Goal: Task Accomplishment & Management: Use online tool/utility

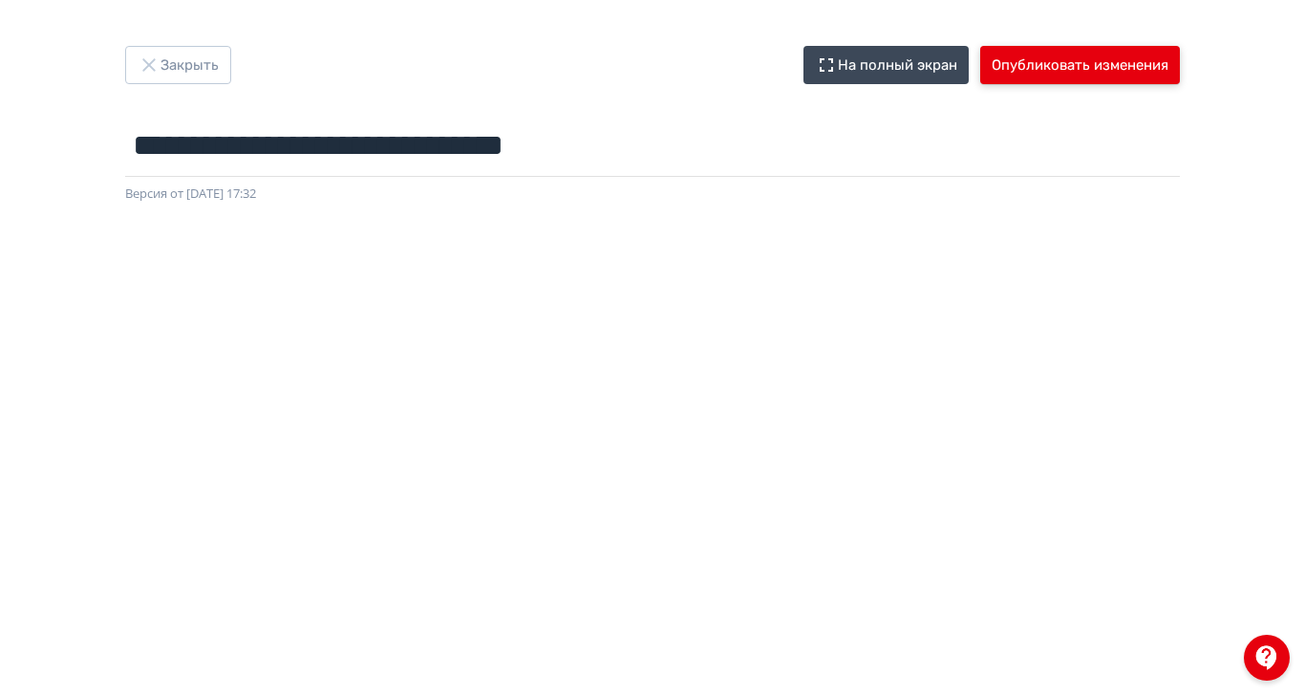
click at [1180, 75] on button "Опубликовать изменения" at bounding box center [1080, 65] width 200 height 38
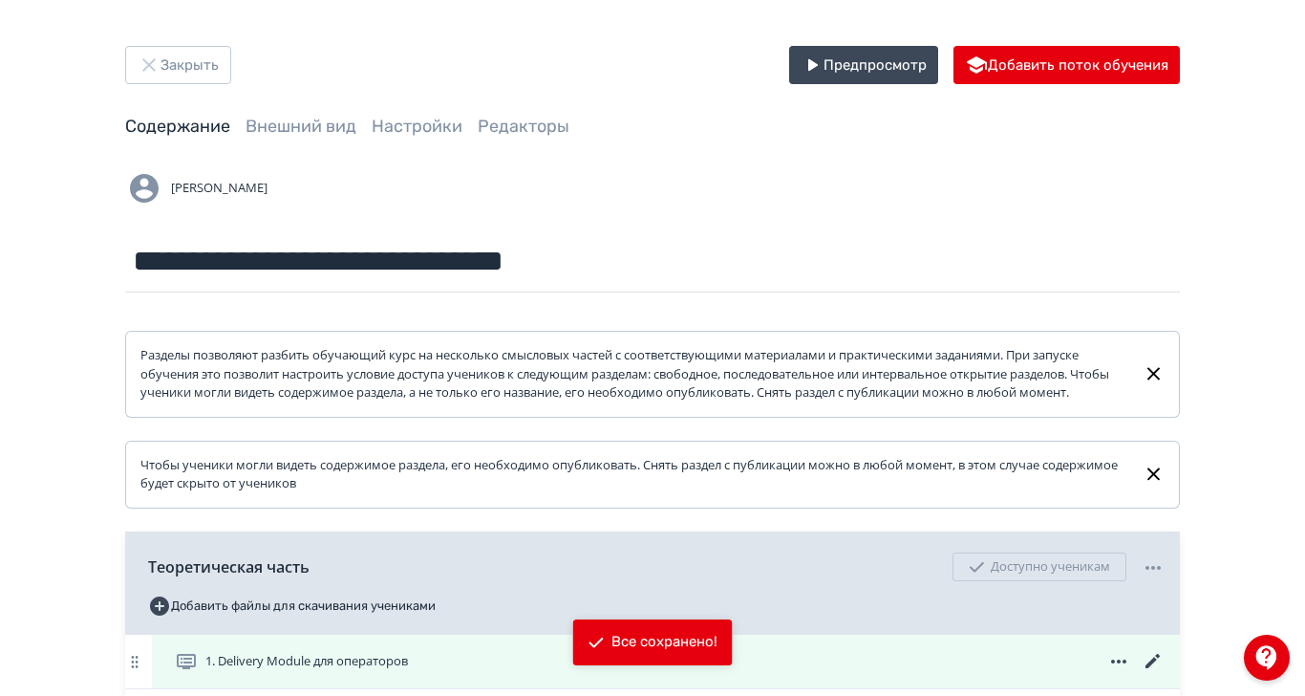
click at [408, 671] on span "1. Delivery Module для операторов" at bounding box center [306, 661] width 203 height 19
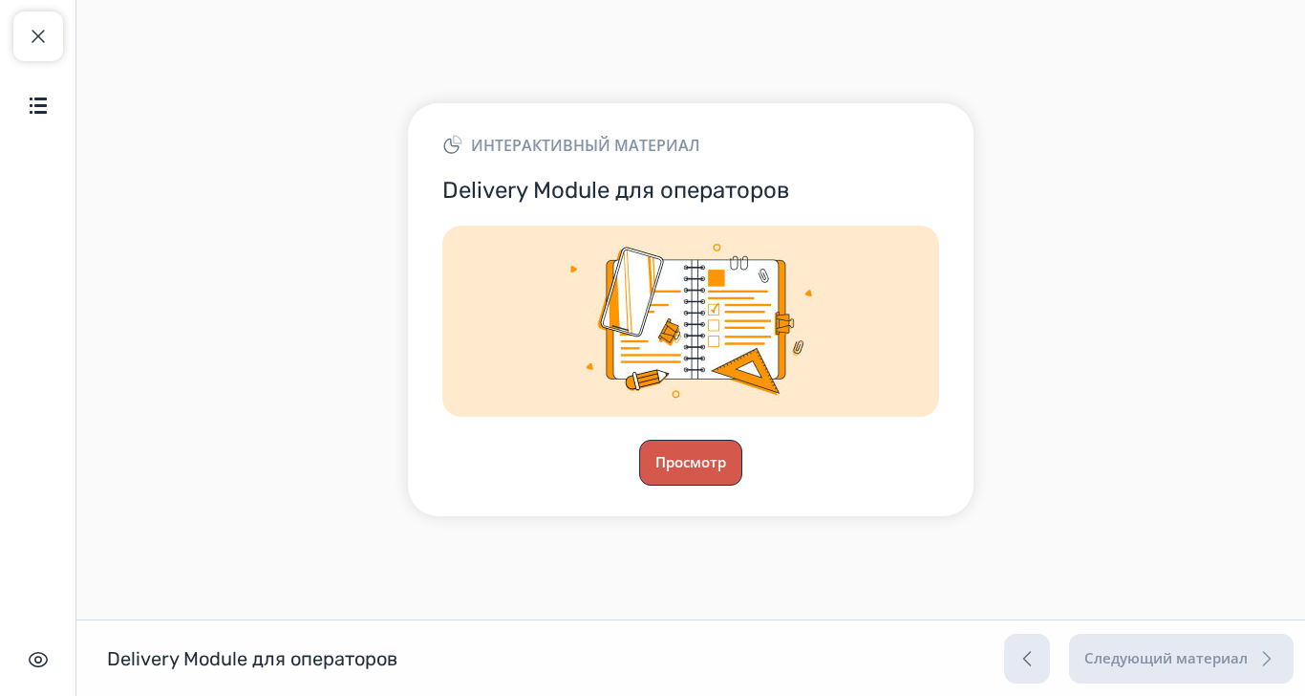
click at [742, 485] on button "Просмотр" at bounding box center [690, 463] width 103 height 46
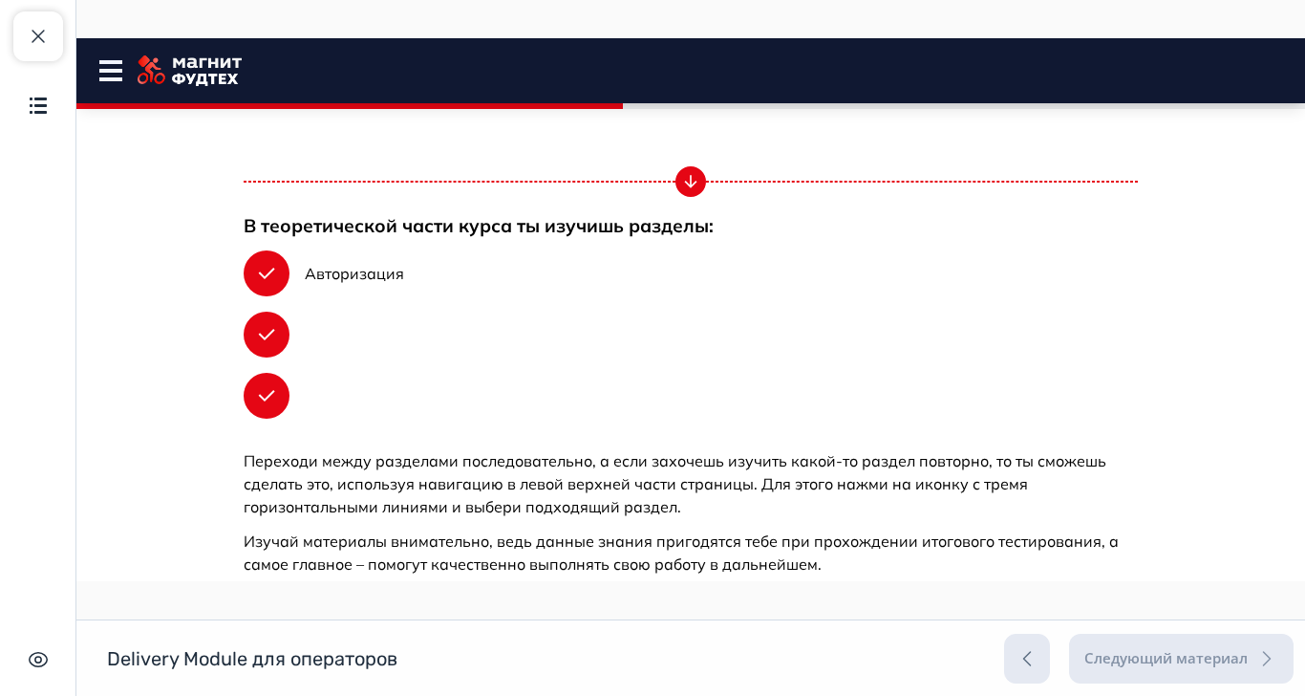
click at [768, 621] on button "Продолжить" at bounding box center [690, 640] width 155 height 38
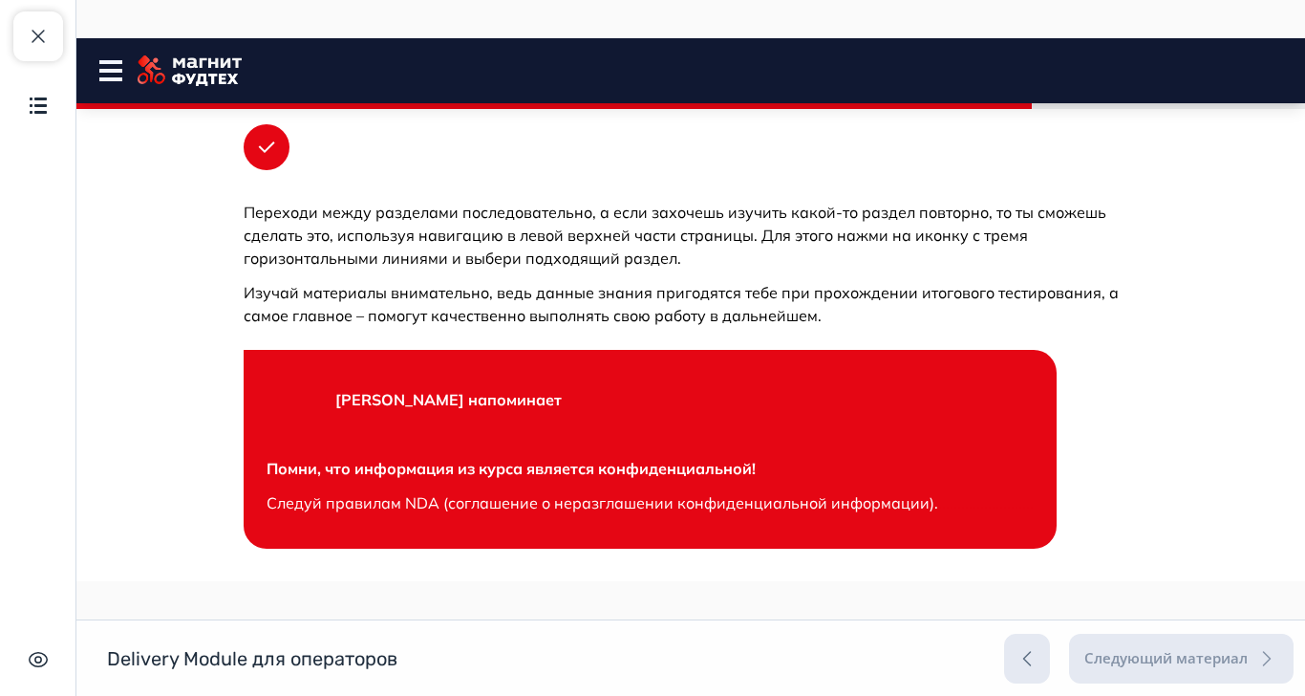
scroll to position [1118, 0]
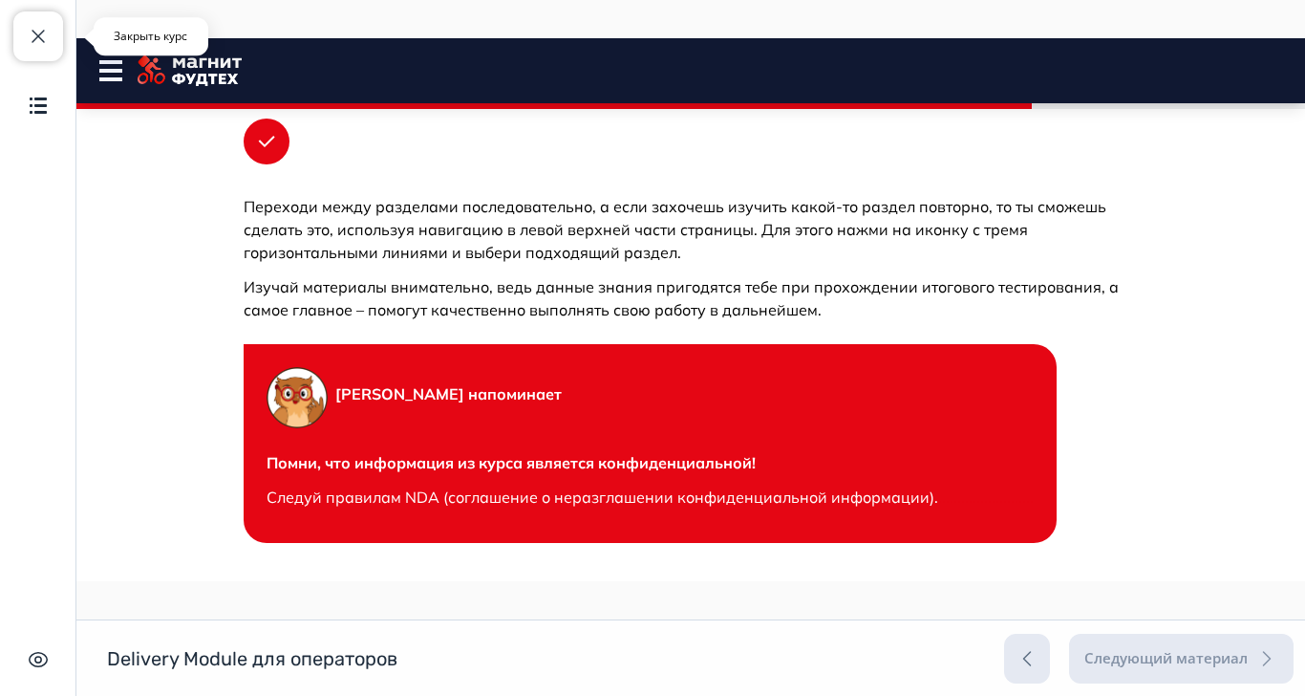
click at [32, 32] on span "button" at bounding box center [38, 36] width 23 height 23
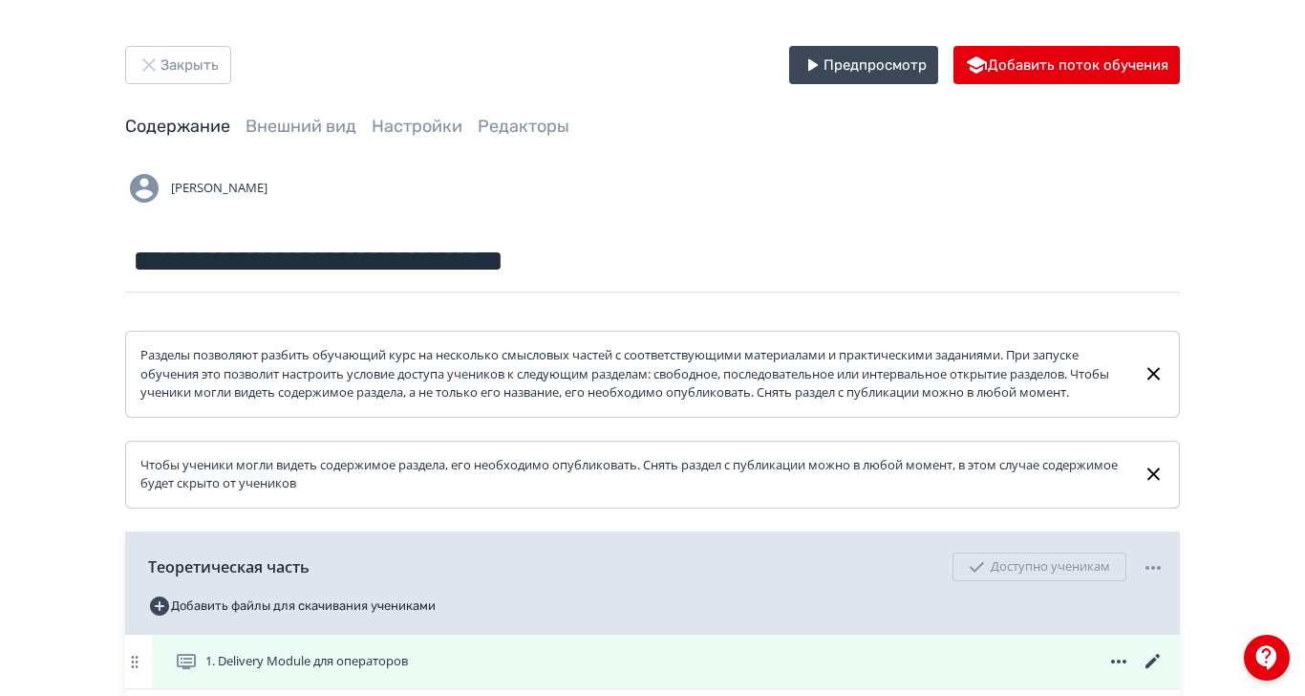
click at [1160, 668] on icon at bounding box center [1153, 661] width 14 height 14
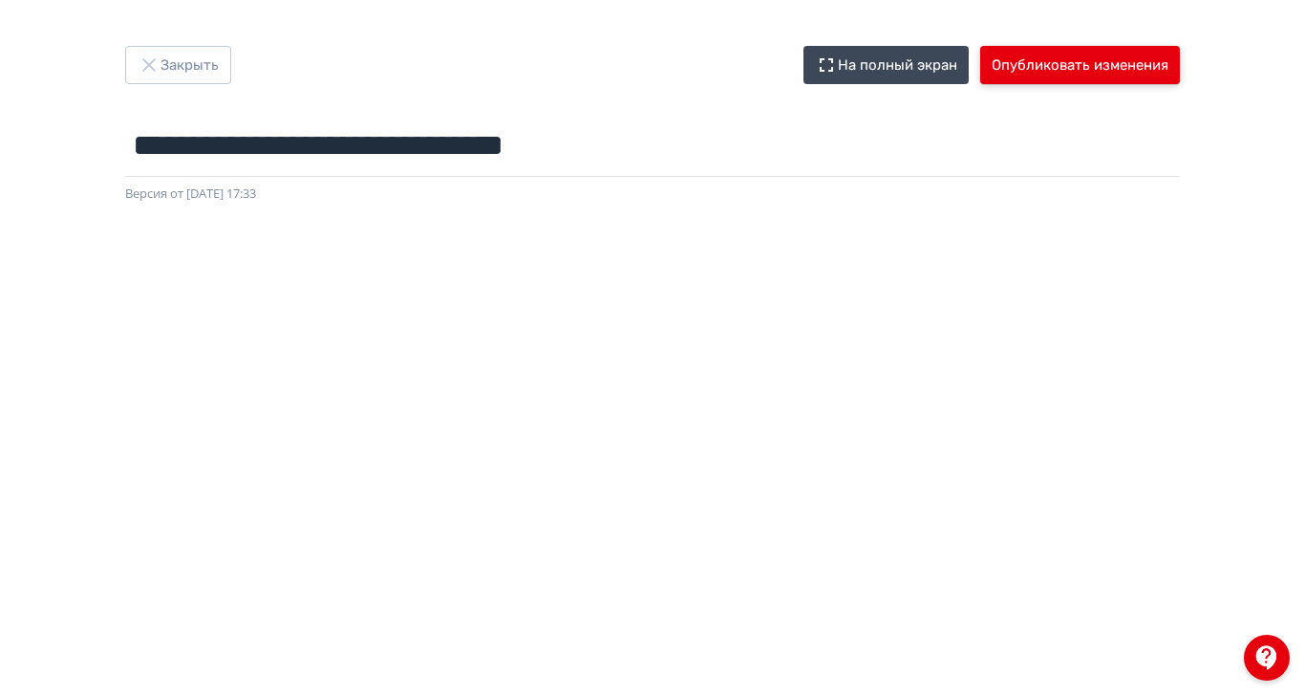
click at [1180, 72] on button "Опубликовать изменения" at bounding box center [1080, 65] width 200 height 38
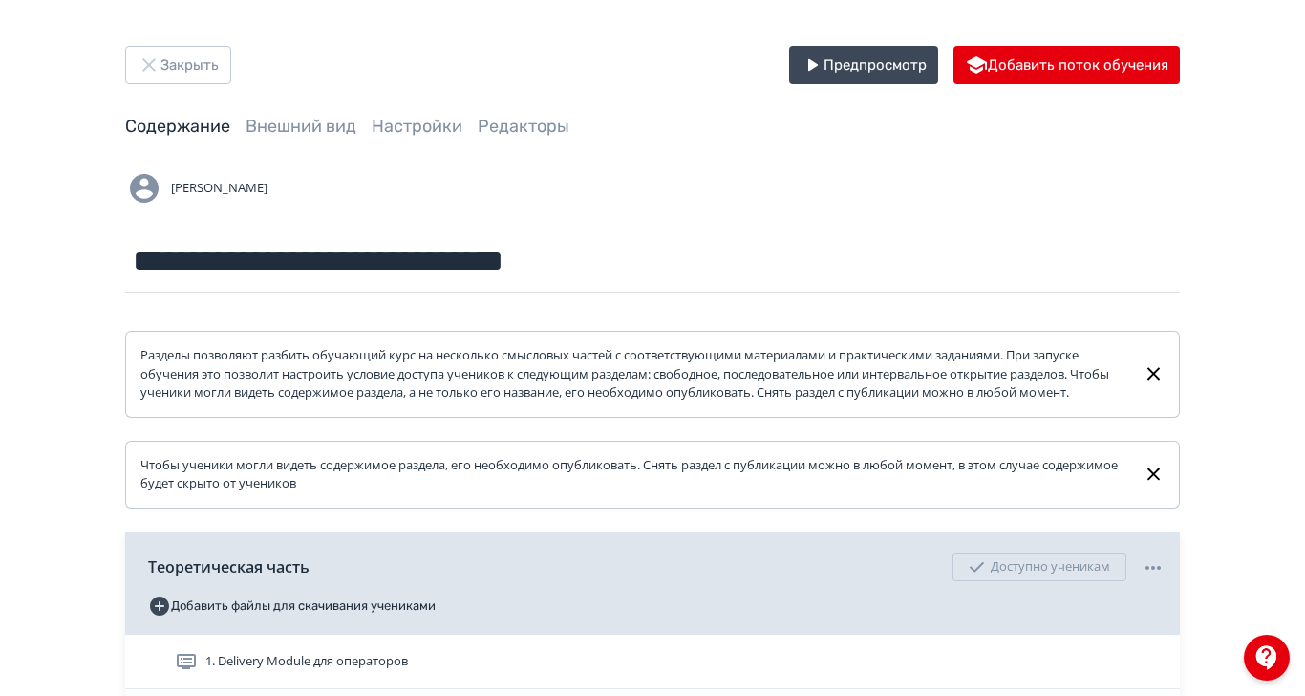
drag, startPoint x: 720, startPoint y: 680, endPoint x: 731, endPoint y: 683, distance: 10.9
click at [408, 671] on span "1. Delivery Module для операторов" at bounding box center [306, 661] width 203 height 19
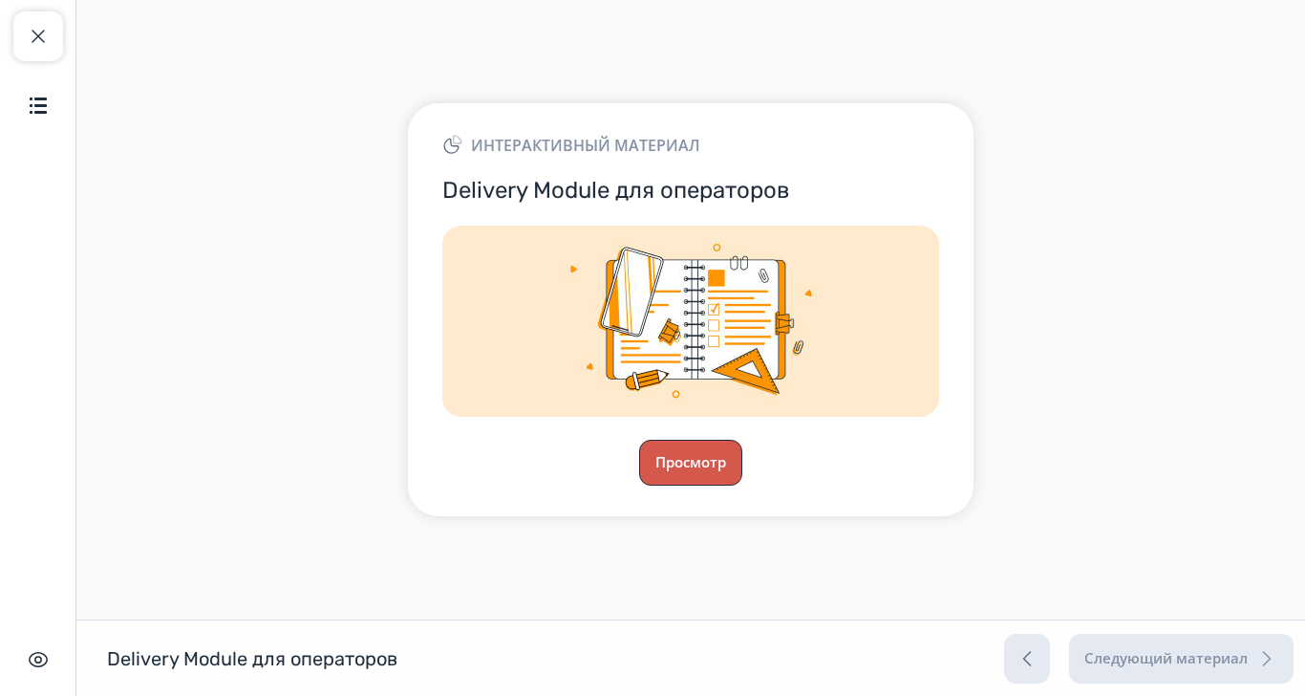
click at [742, 485] on button "Просмотр" at bounding box center [690, 463] width 103 height 46
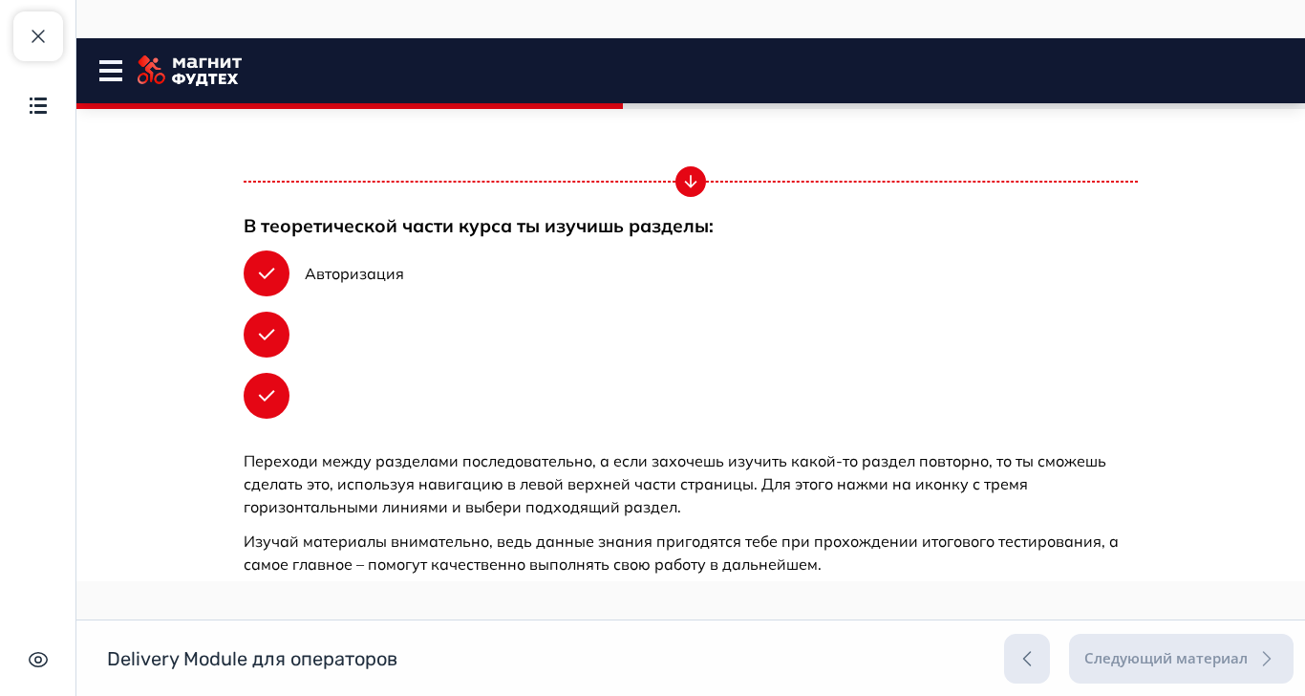
click at [768, 621] on button "Продолжить" at bounding box center [690, 640] width 155 height 38
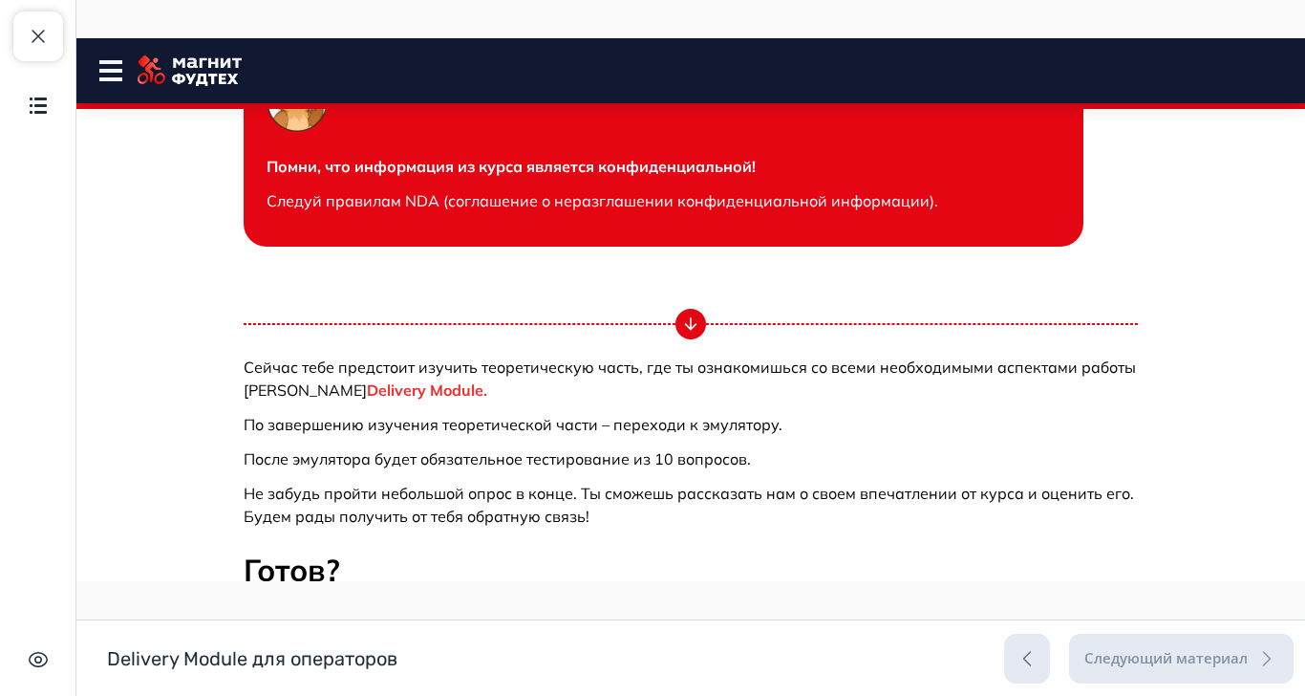
scroll to position [1416, 0]
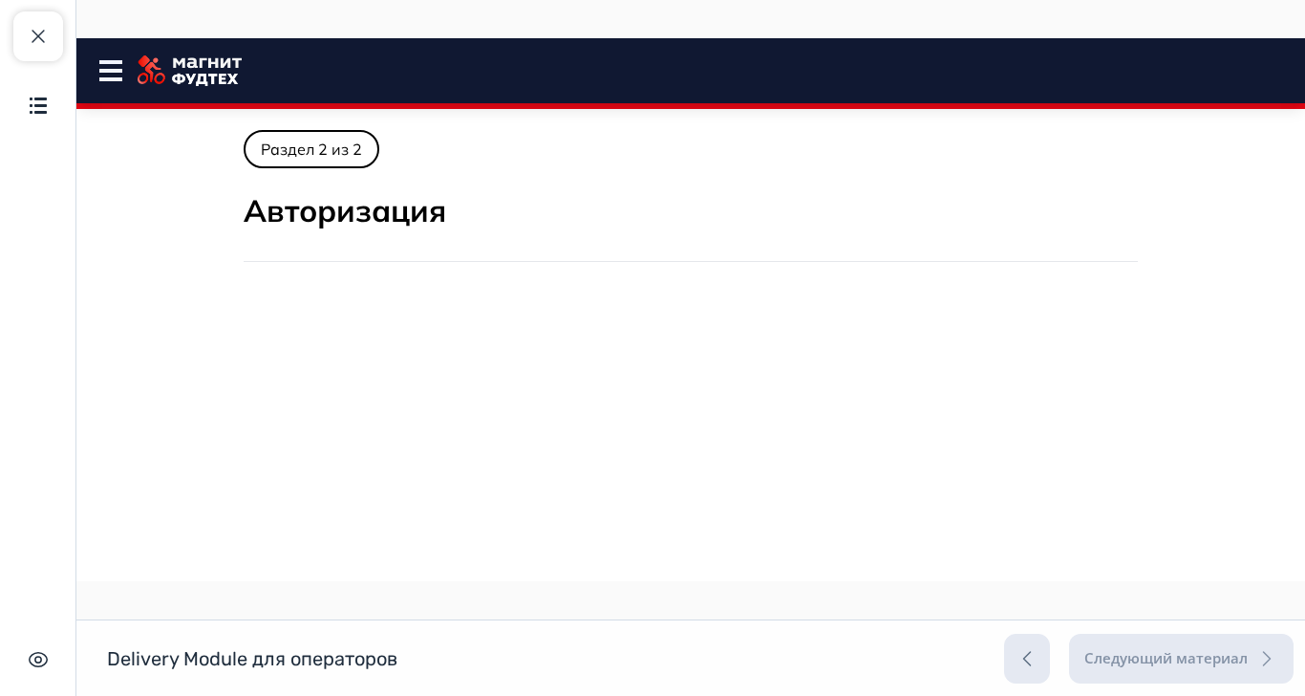
scroll to position [0, 0]
click at [41, 32] on span "button" at bounding box center [38, 36] width 23 height 23
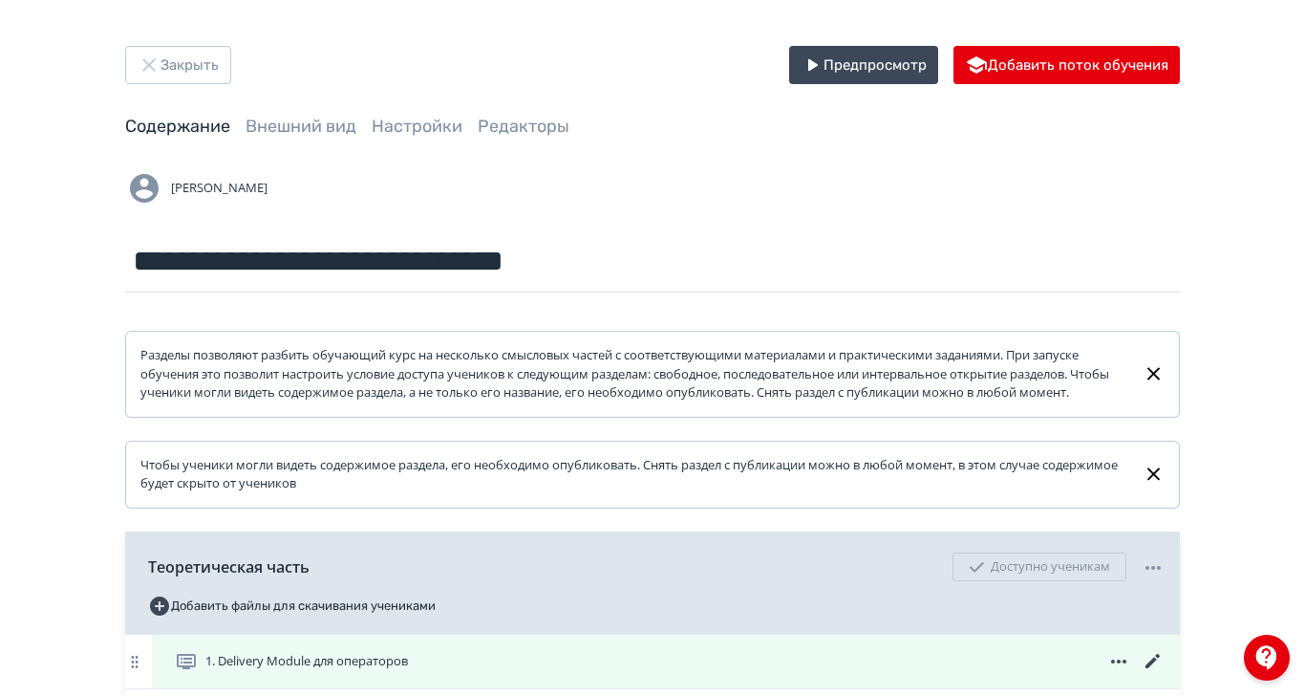
click at [1165, 673] on icon at bounding box center [1153, 661] width 23 height 23
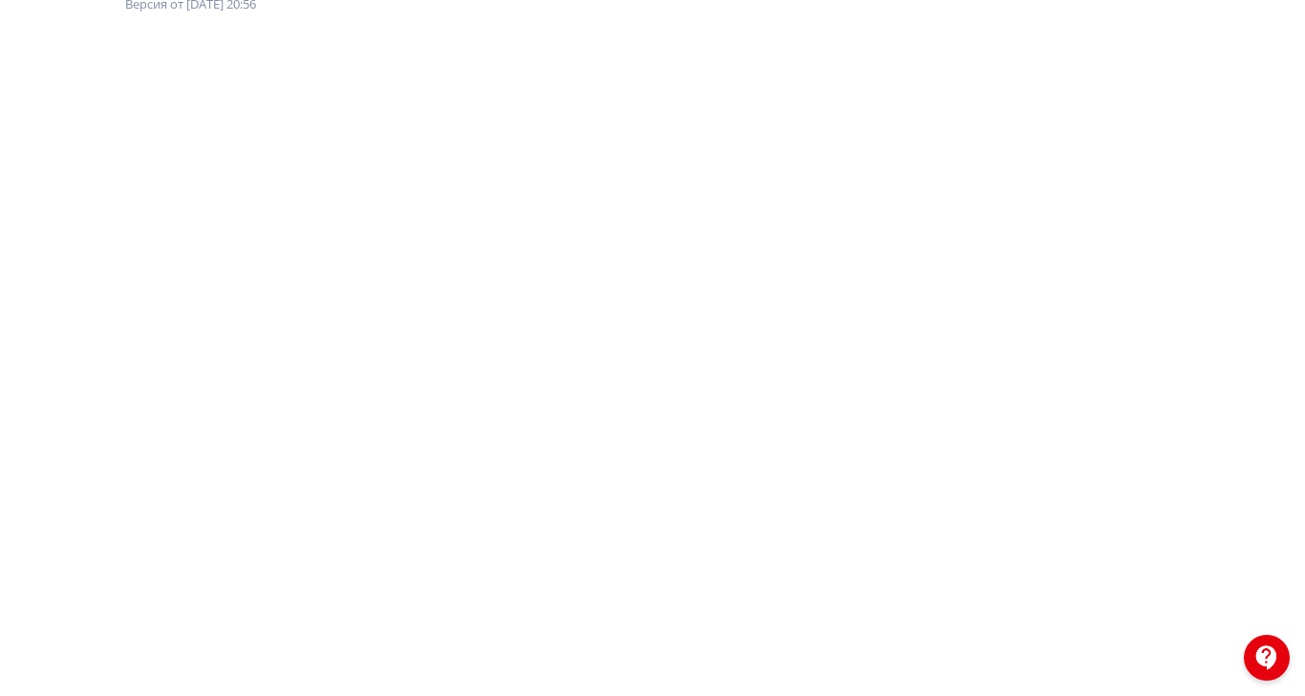
scroll to position [190, 0]
